Goal: Task Accomplishment & Management: Manage account settings

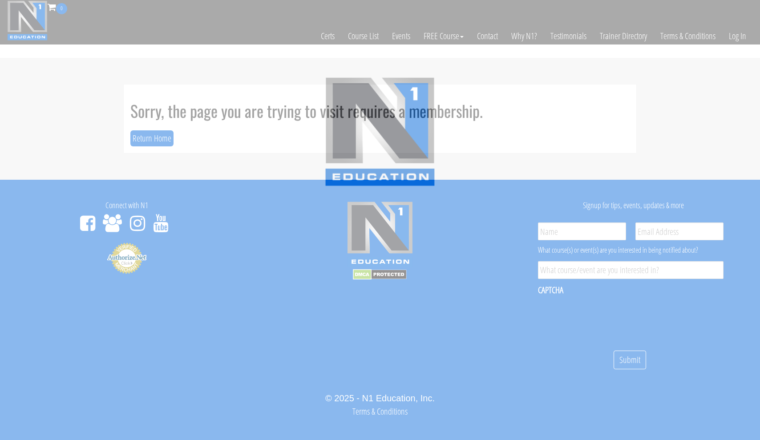
scroll to position [9, 0]
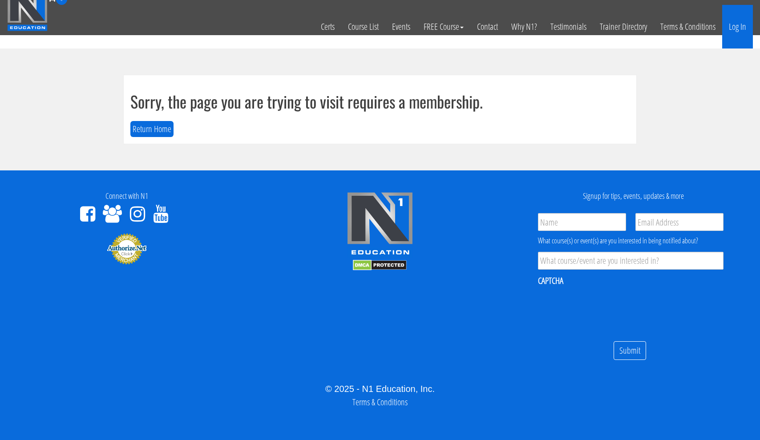
click at [740, 27] on link "Log In" at bounding box center [737, 27] width 31 height 44
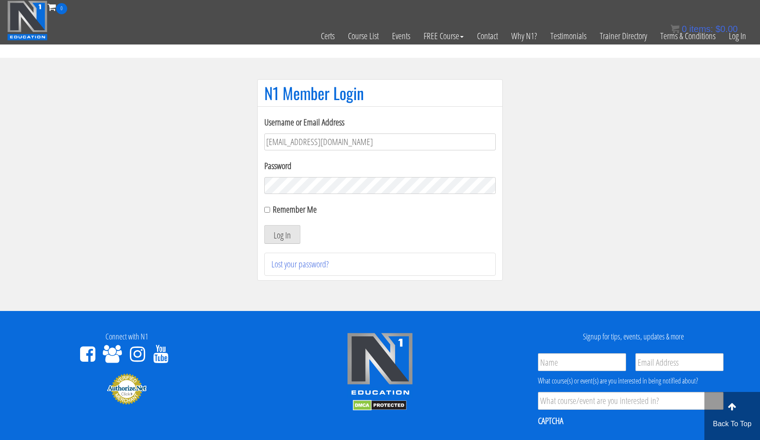
type input "usmcfit93@gmail.com"
click at [282, 235] on button "Log In" at bounding box center [282, 234] width 36 height 19
click at [268, 211] on input "Remember Me" at bounding box center [267, 210] width 6 height 6
checkbox input "true"
click at [277, 235] on button "Log In" at bounding box center [282, 234] width 36 height 19
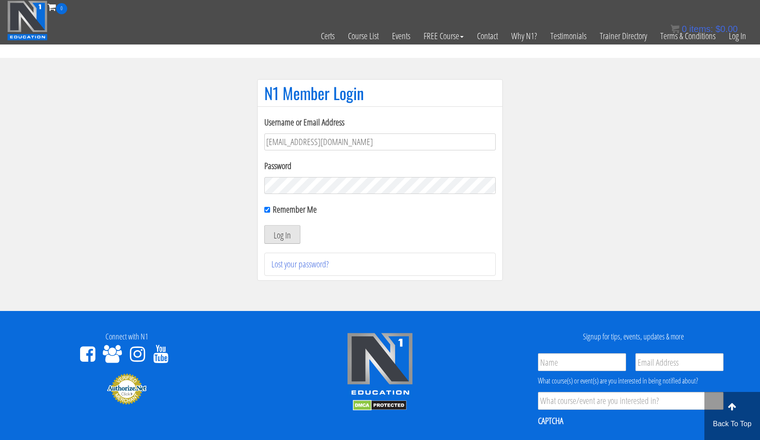
click at [273, 234] on button "Log In" at bounding box center [282, 234] width 36 height 19
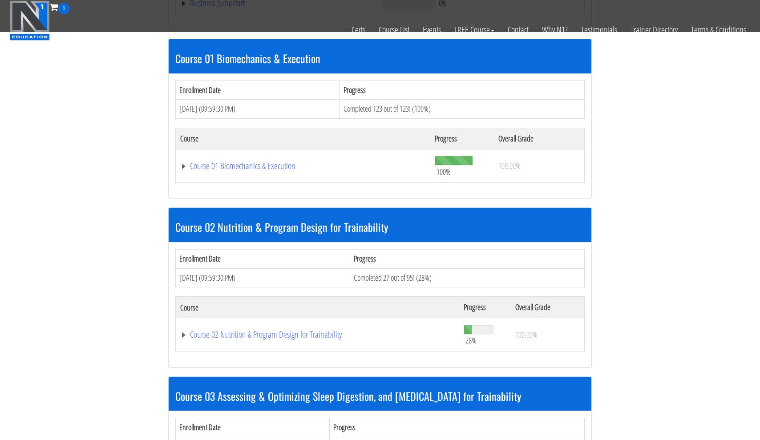
scroll to position [407, 0]
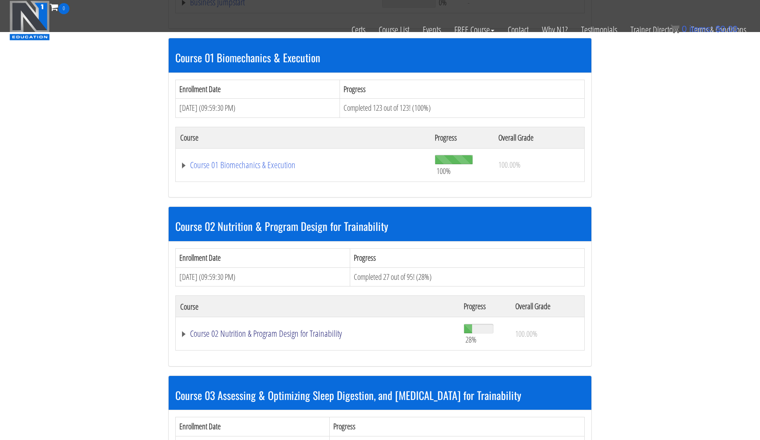
click at [237, 331] on link "Course 02 Nutrition & Program Design for Trainability" at bounding box center [317, 333] width 275 height 9
